Goal: Information Seeking & Learning: Understand process/instructions

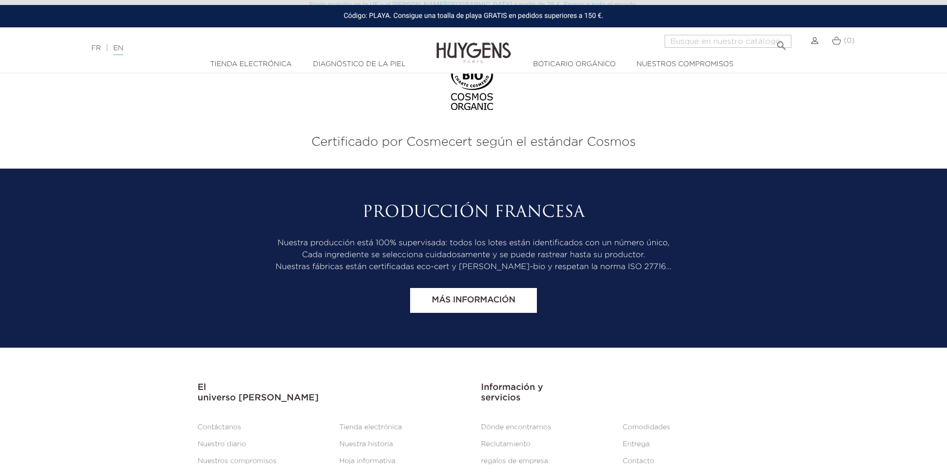
scroll to position [4152, 0]
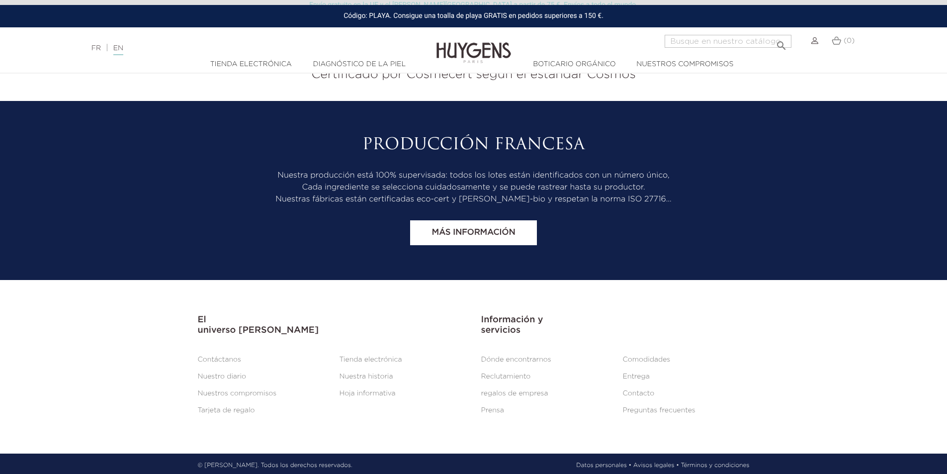
click at [639, 373] on font "Entrega" at bounding box center [636, 376] width 27 height 7
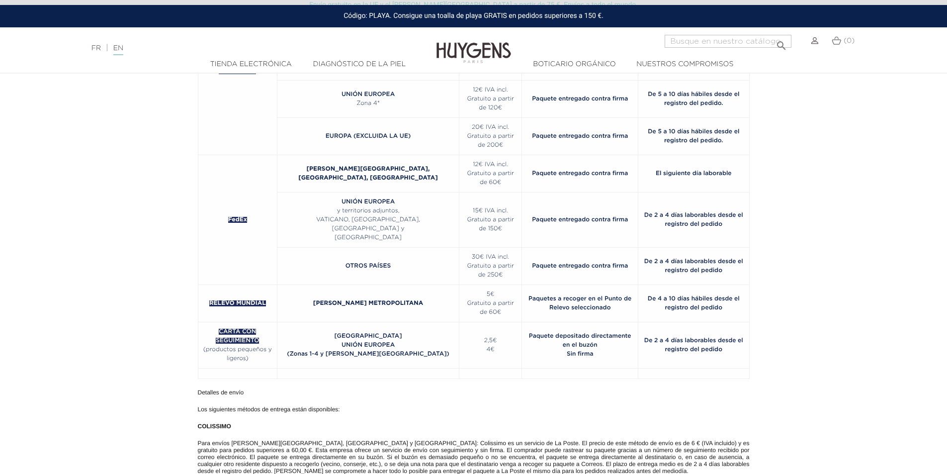
scroll to position [199, 0]
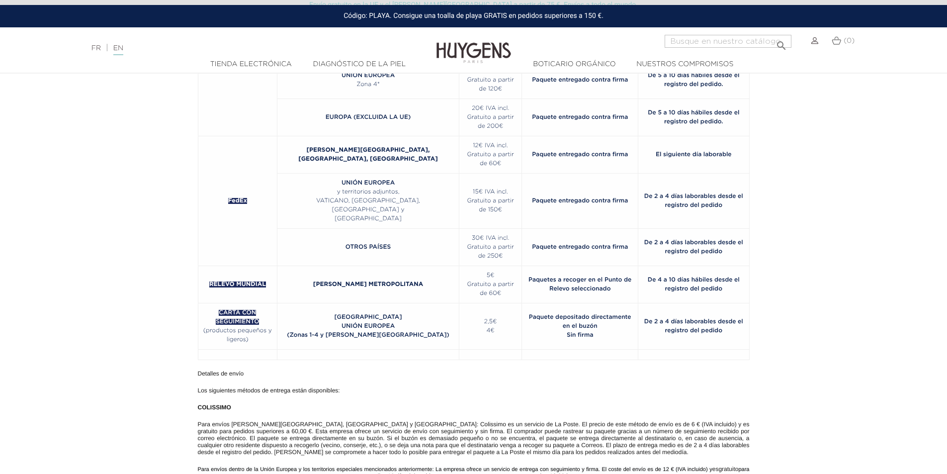
click at [106, 230] on section "SERVICIO DE ENTREGA LUGARES DE ENTREGA GASTOS DE ENVÍO DETALLES TIEMPO ESTIMADO…" at bounding box center [473, 392] width 947 height 925
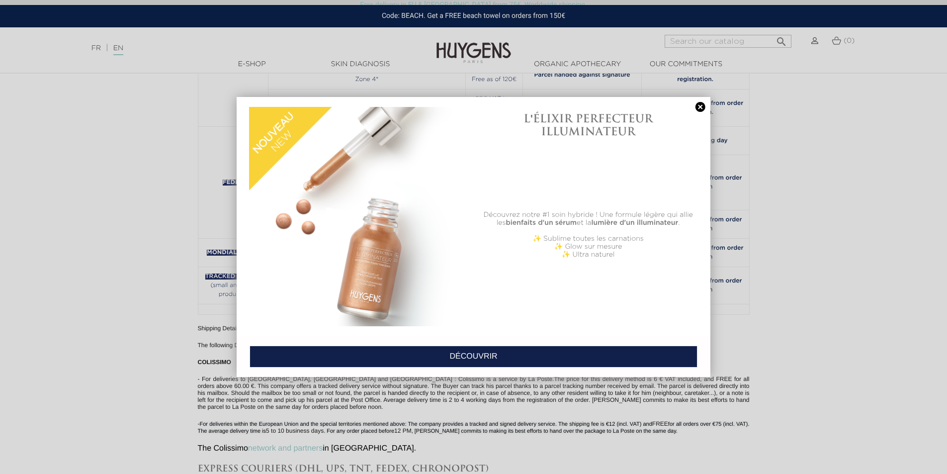
scroll to position [185, 0]
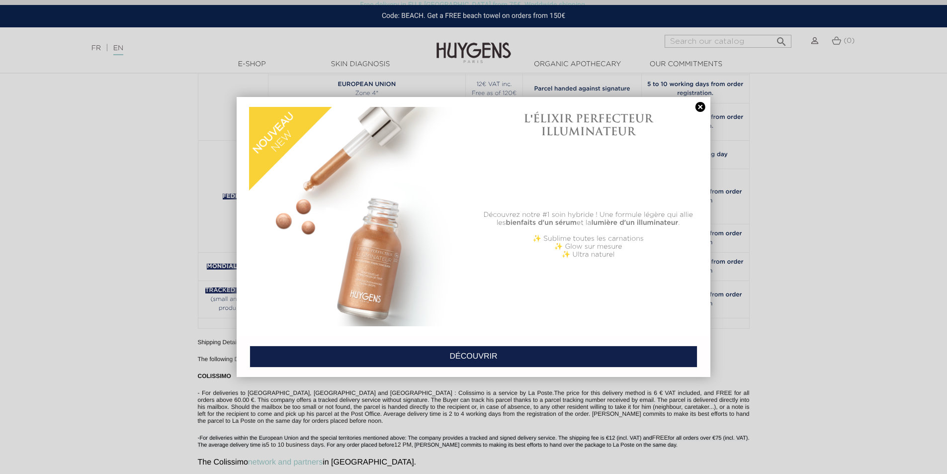
click at [703, 106] on link at bounding box center [701, 107] width 14 height 10
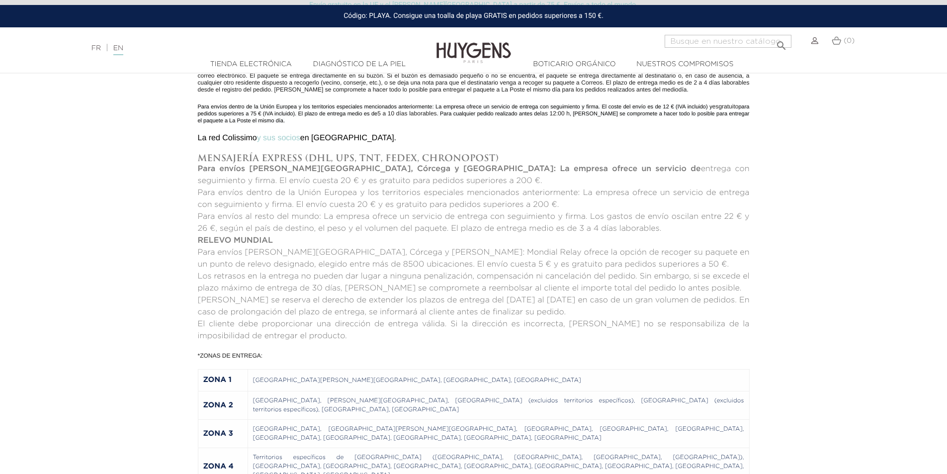
scroll to position [611, 0]
